Goal: Task Accomplishment & Management: Manage account settings

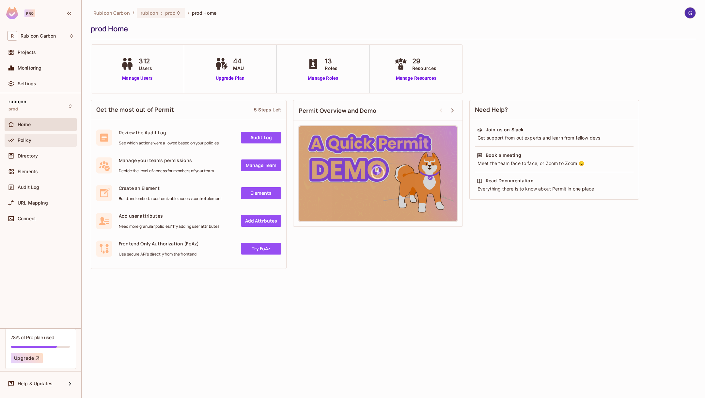
click at [21, 143] on div "Policy" at bounding box center [40, 140] width 67 height 8
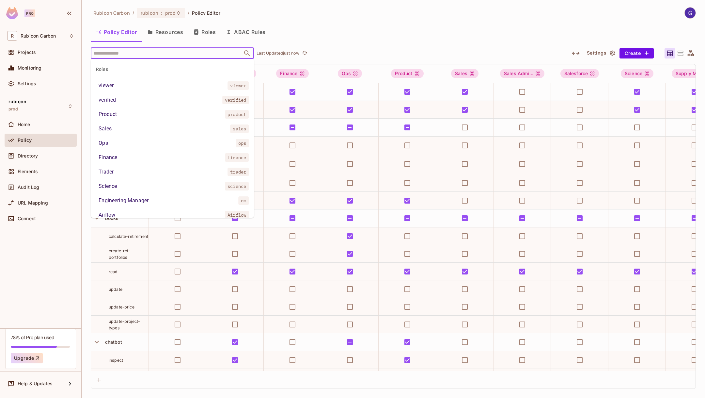
click at [177, 52] on input "text" at bounding box center [166, 52] width 149 height 11
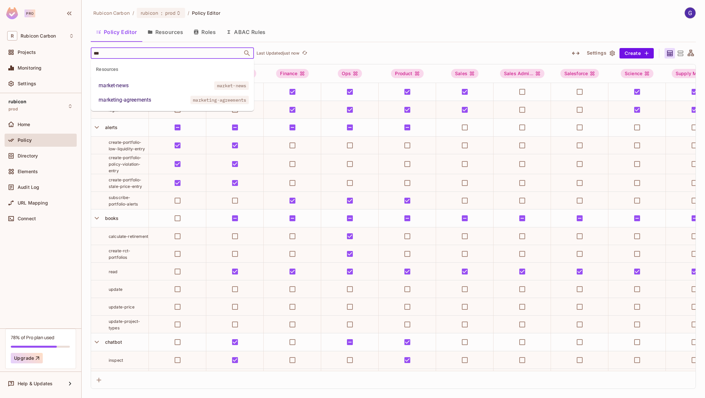
type input "****"
click at [159, 101] on li "marketing-agreements marketing-agreements" at bounding box center [172, 100] width 163 height 12
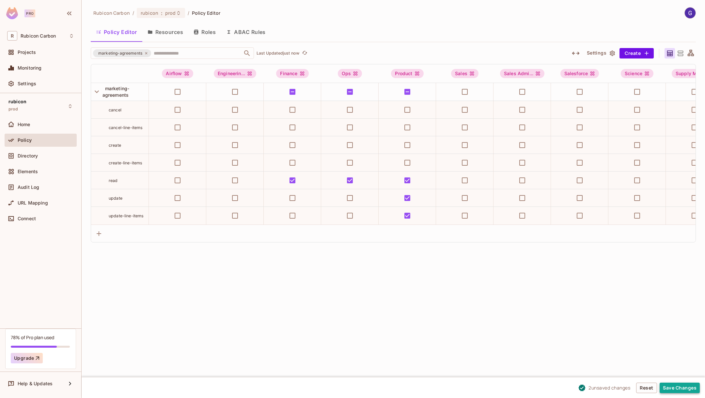
click at [674, 387] on button "Save Changes" at bounding box center [680, 387] width 40 height 10
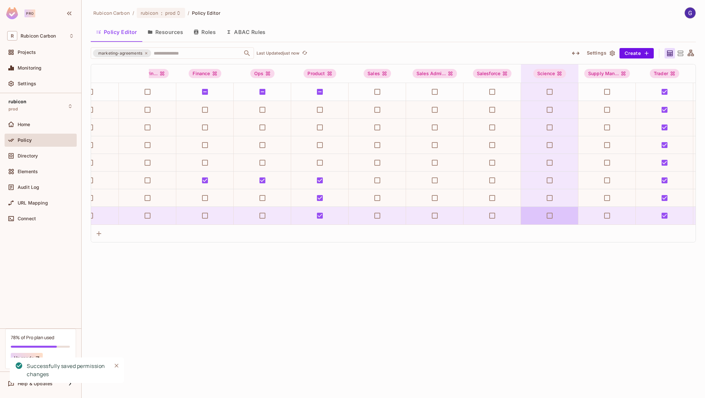
scroll to position [0, 80]
